Goal: Transaction & Acquisition: Subscribe to service/newsletter

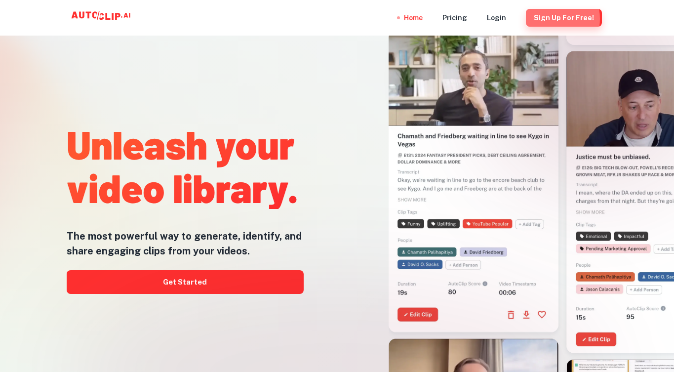
click at [548, 19] on button "Sign Up for free!" at bounding box center [564, 18] width 76 height 18
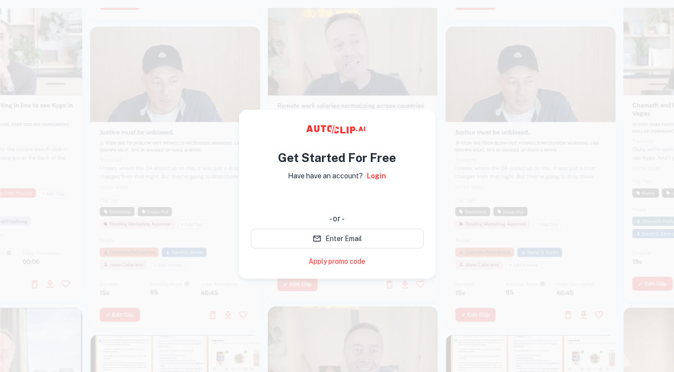
click at [359, 195] on div "使用 Google 账号登录。在新标签页中打开" at bounding box center [337, 199] width 173 height 22
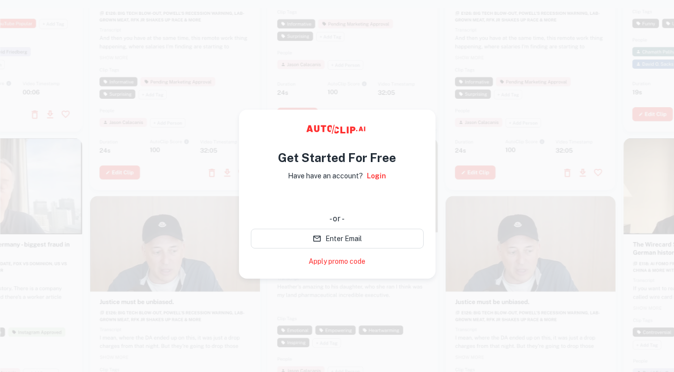
click at [321, 193] on div "使用 Google 账号登录。在新标签页中打开" at bounding box center [337, 199] width 173 height 22
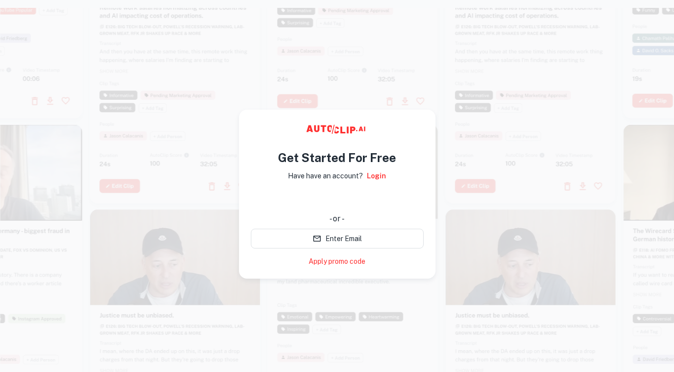
click at [306, 204] on div "使用 Google 账号登录。在新标签页中打开" at bounding box center [337, 199] width 173 height 22
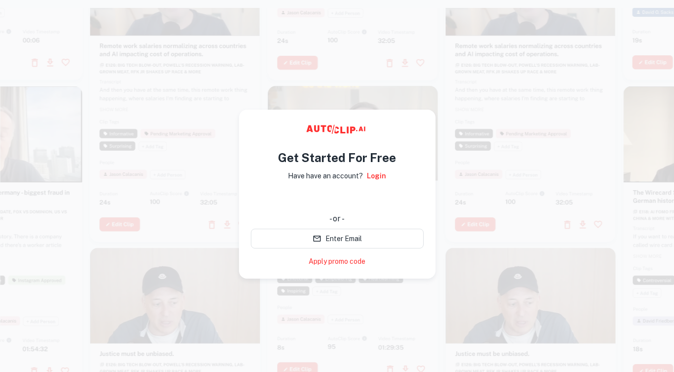
click at [302, 199] on div "使用 Google 账号登录。在新标签页中打开" at bounding box center [337, 199] width 173 height 22
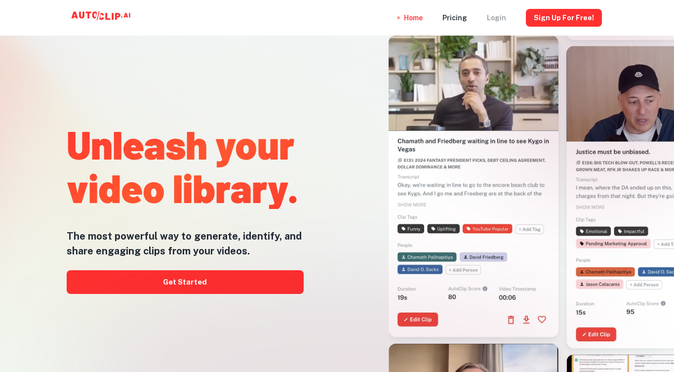
click at [503, 14] on div "Login" at bounding box center [496, 18] width 19 height 36
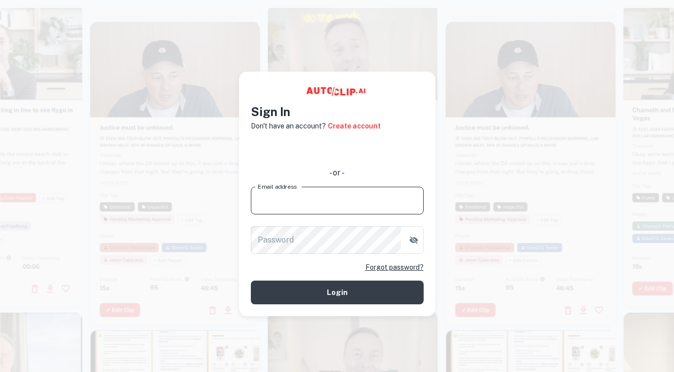
type input "c"
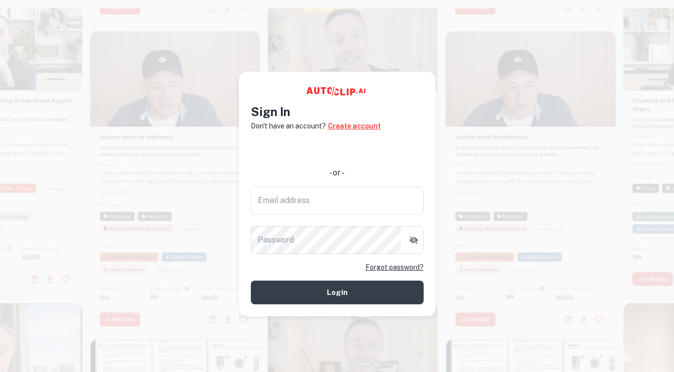
click at [340, 127] on link "Create account" at bounding box center [354, 125] width 53 height 11
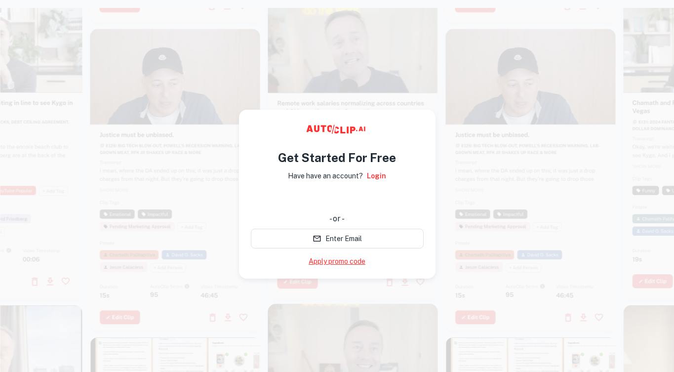
click at [339, 263] on link "Apply promo code" at bounding box center [336, 261] width 57 height 10
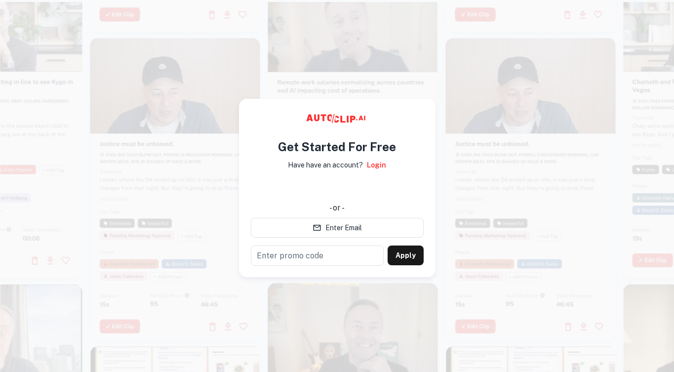
scroll to position [6, 0]
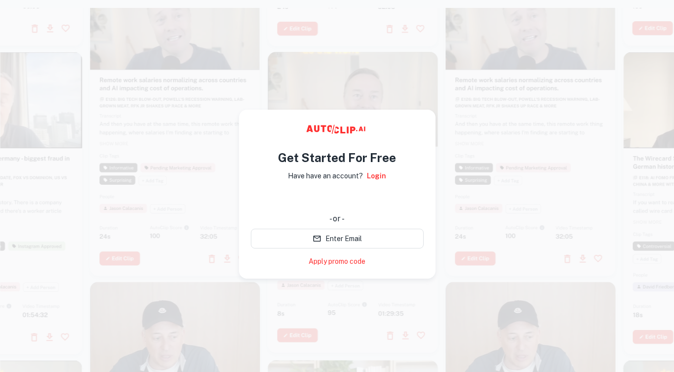
click at [356, 197] on div "使用 Google 账号登录。在新标签页中打开" at bounding box center [337, 199] width 173 height 22
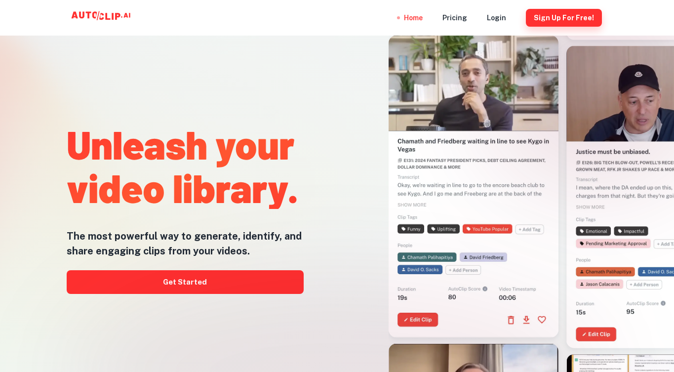
click at [562, 20] on button "Sign Up for free!" at bounding box center [564, 18] width 76 height 18
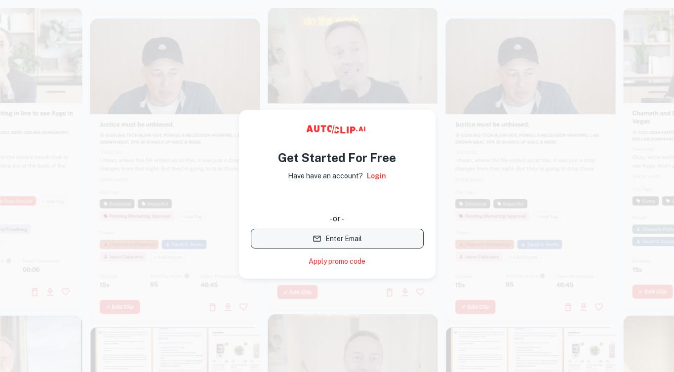
click at [362, 239] on button "Enter Email" at bounding box center [337, 239] width 173 height 20
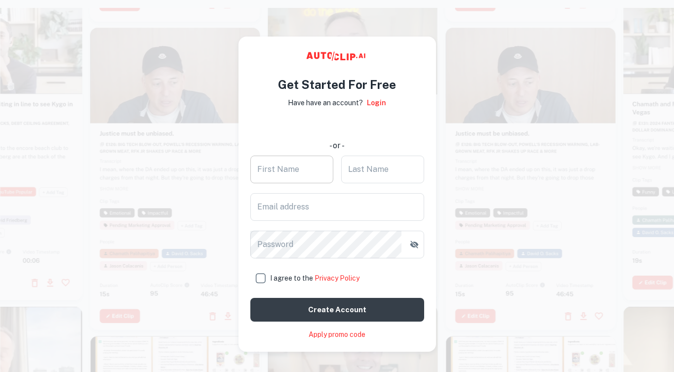
click at [287, 166] on div "First Name First Name" at bounding box center [291, 169] width 83 height 28
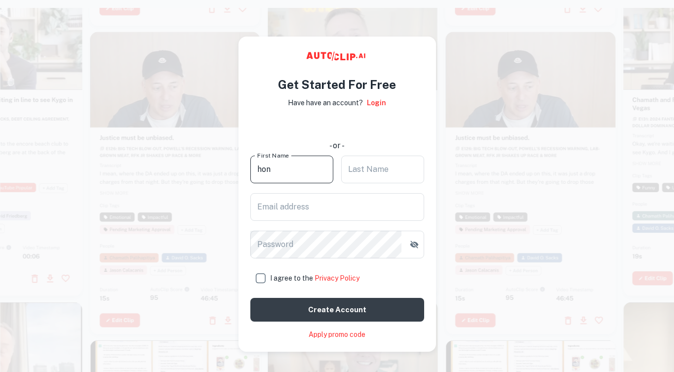
type input "hon"
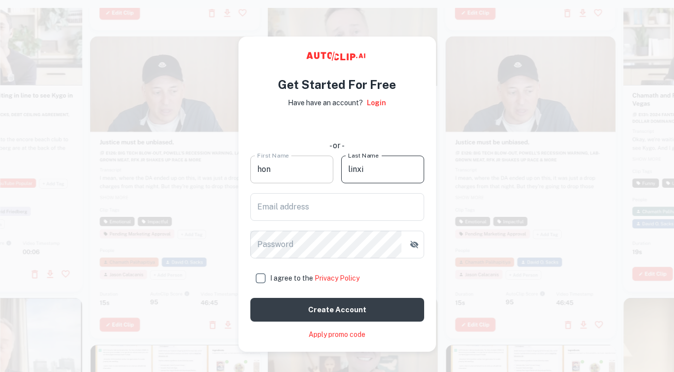
type input "linxi"
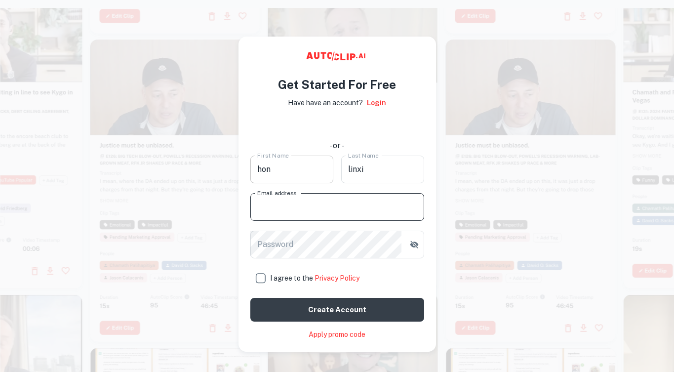
type input "c"
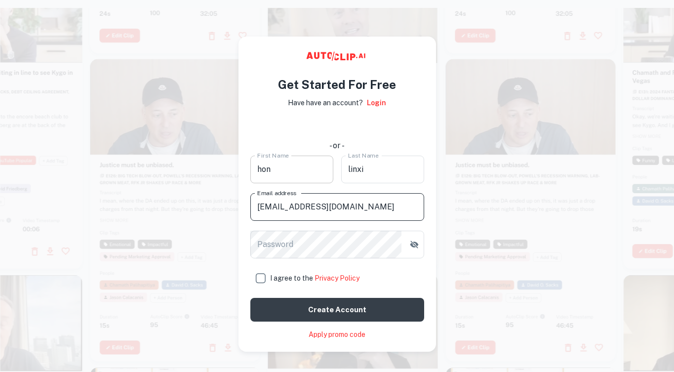
type input "[EMAIL_ADDRESS][DOMAIN_NAME]"
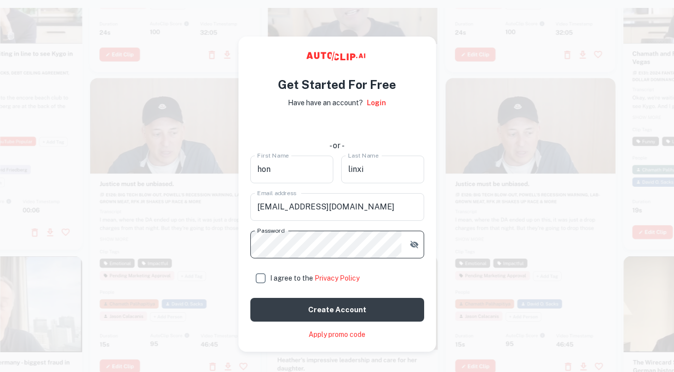
click at [414, 249] on button "button" at bounding box center [414, 244] width 18 height 18
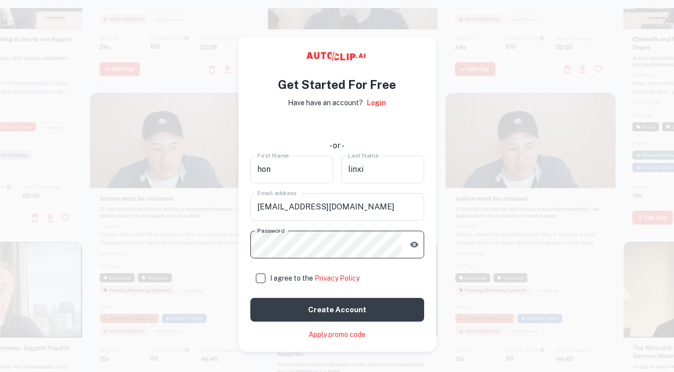
click at [263, 281] on input "I agree to the Privacy Policy" at bounding box center [260, 278] width 20 height 20
checkbox input "true"
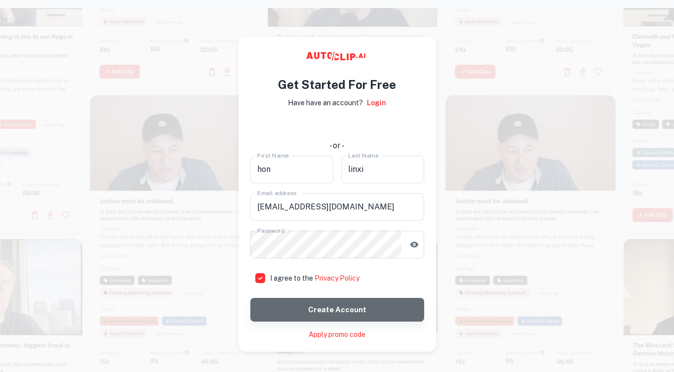
click at [273, 306] on button "Create account" at bounding box center [337, 310] width 174 height 24
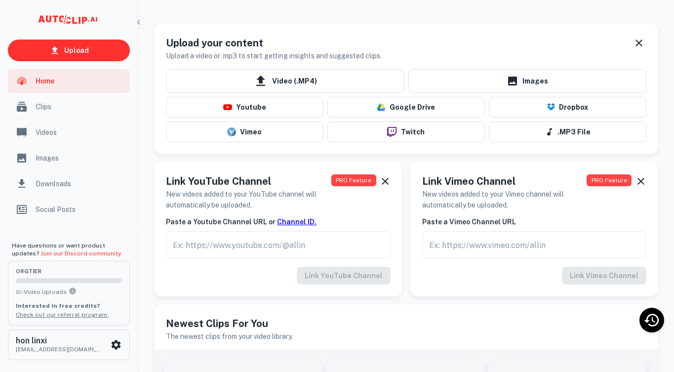
click at [82, 21] on icon "scrollable content" at bounding box center [84, 20] width 5 height 7
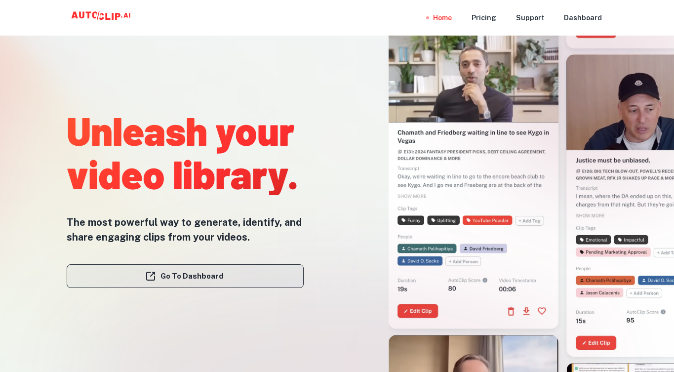
click at [228, 278] on link "Go To Dashboard" at bounding box center [185, 276] width 237 height 24
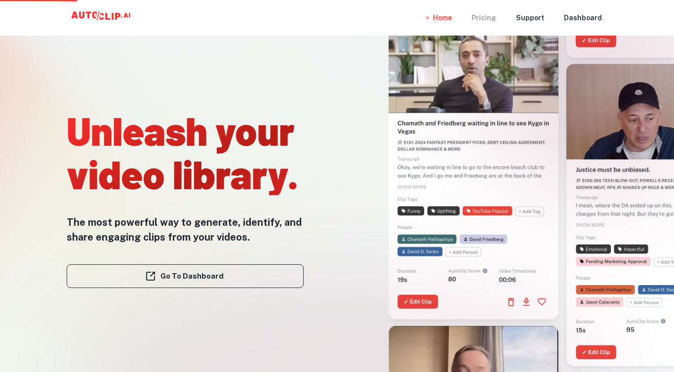
click at [489, 20] on div "Pricing" at bounding box center [483, 18] width 25 height 36
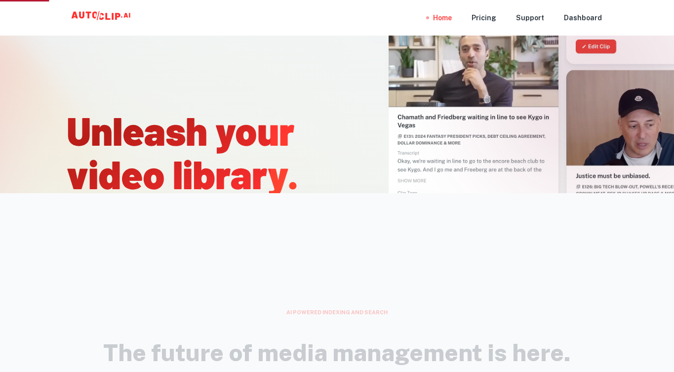
scroll to position [189, 0]
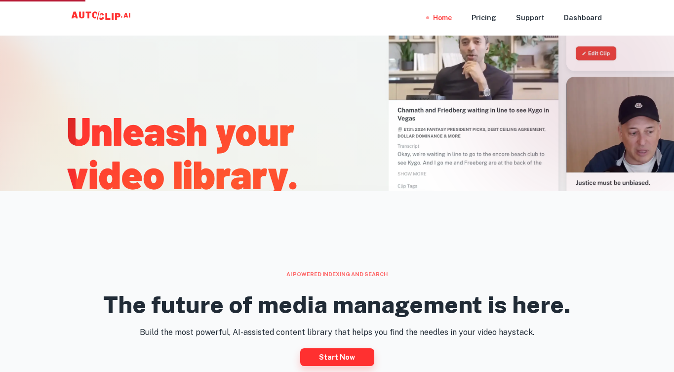
click at [363, 353] on link "Start now" at bounding box center [337, 357] width 74 height 18
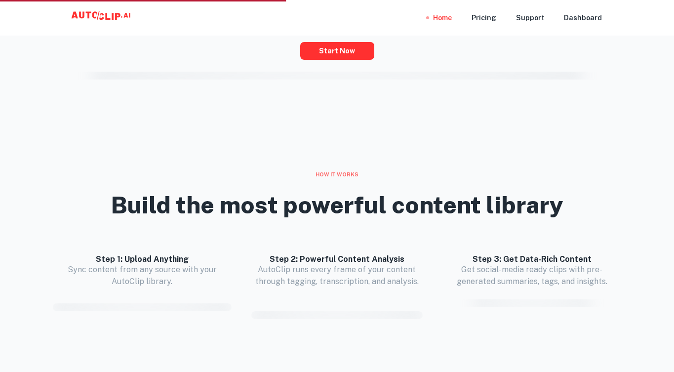
scroll to position [487, 0]
